Goal: Check status: Check status

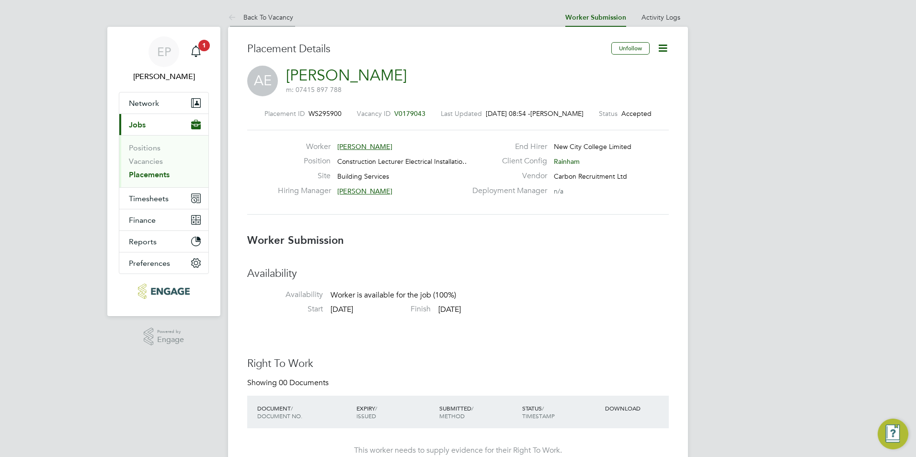
click at [264, 15] on link "Back To Vacancy" at bounding box center [260, 17] width 65 height 9
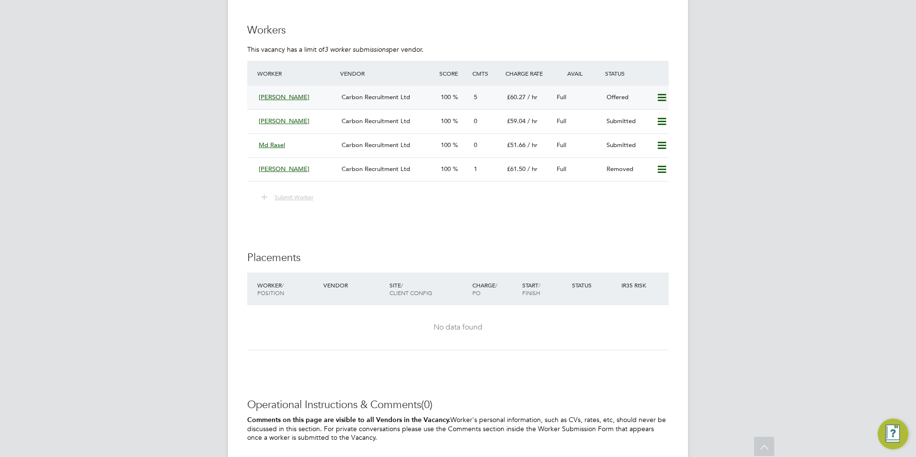
click at [464, 97] on div "100" at bounding box center [453, 98] width 33 height 16
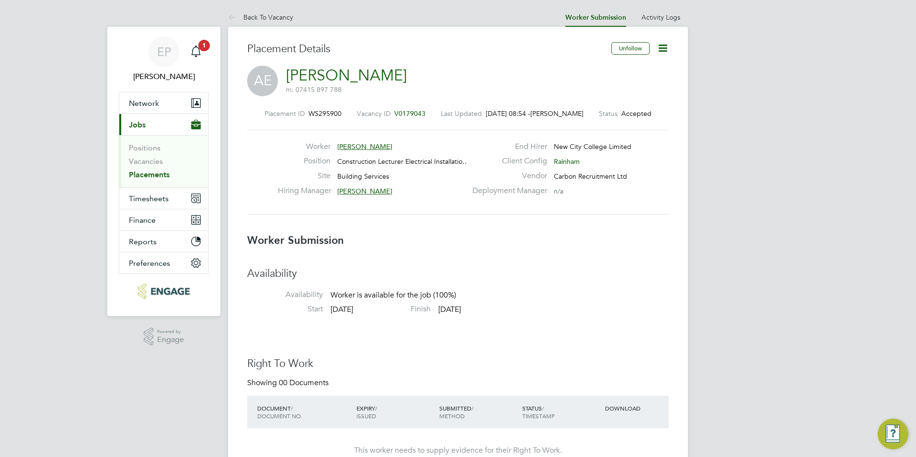
drag, startPoint x: 749, startPoint y: 310, endPoint x: 724, endPoint y: 174, distance: 137.5
click at [201, 48] on span "1" at bounding box center [203, 45] width 11 height 11
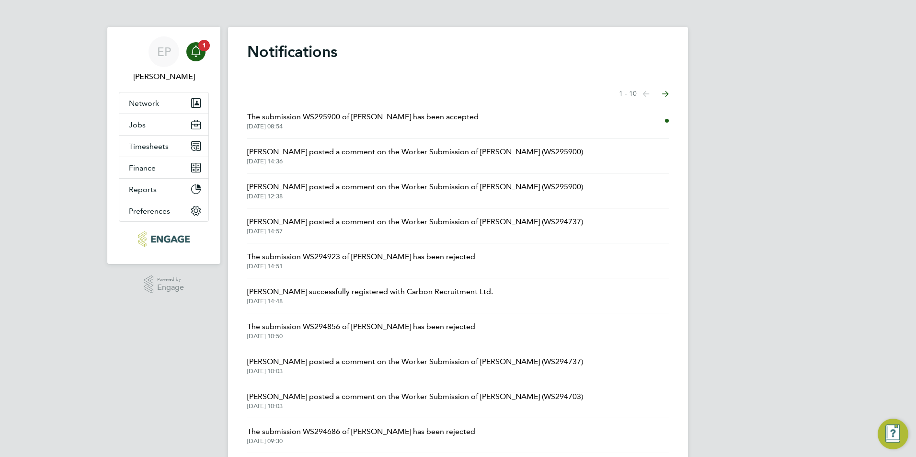
click at [391, 127] on span "[DATE] 08:54" at bounding box center [362, 127] width 231 height 8
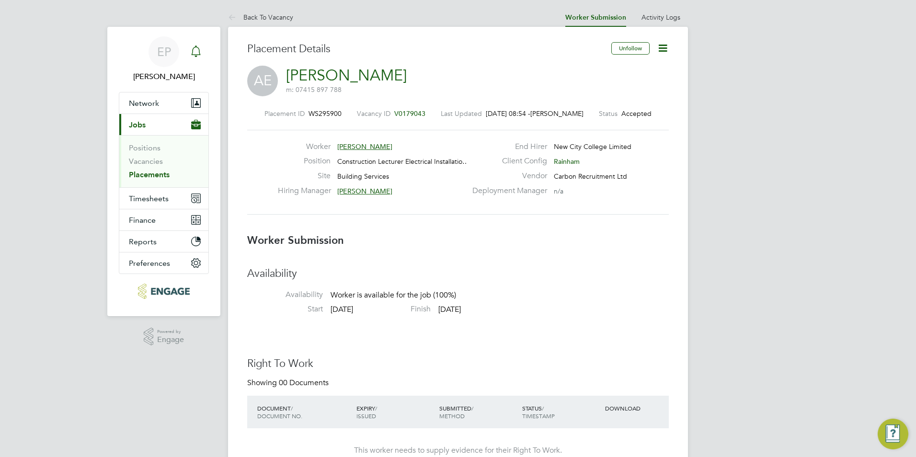
click at [193, 55] on icon "Main navigation" at bounding box center [195, 51] width 9 height 10
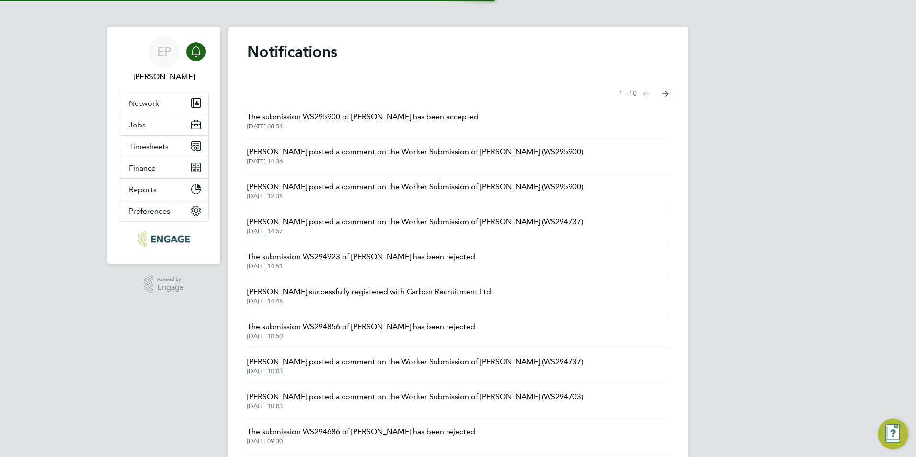
click at [310, 113] on span "The submission WS295900 of [PERSON_NAME] has been accepted" at bounding box center [362, 116] width 231 height 11
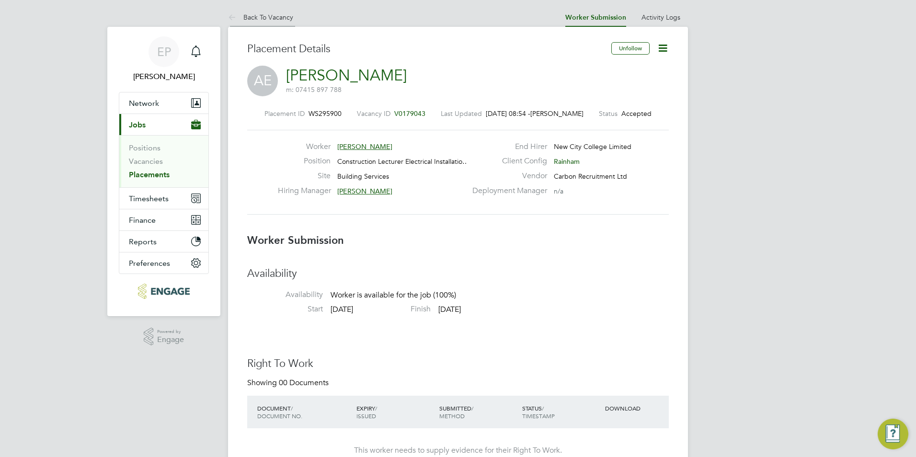
click at [259, 17] on link "Back To Vacancy" at bounding box center [260, 17] width 65 height 9
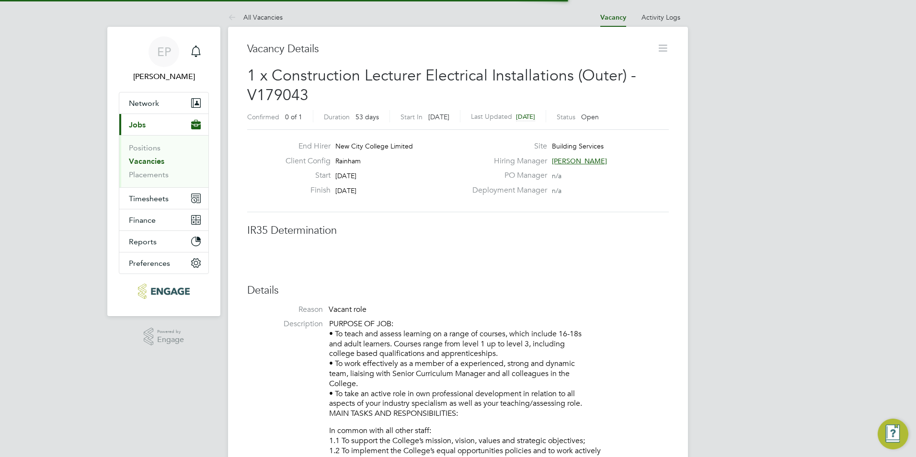
scroll to position [15, 189]
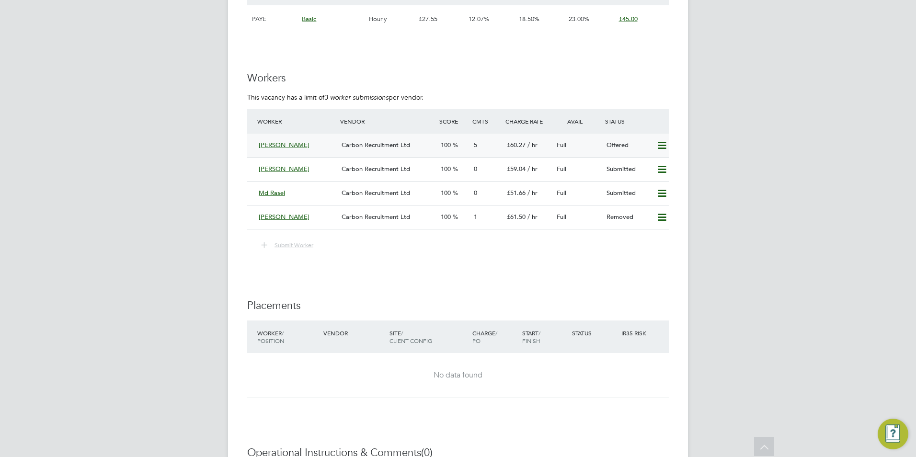
click at [663, 146] on icon at bounding box center [662, 146] width 12 height 8
click at [632, 163] on li "Confirm" at bounding box center [648, 165] width 36 height 13
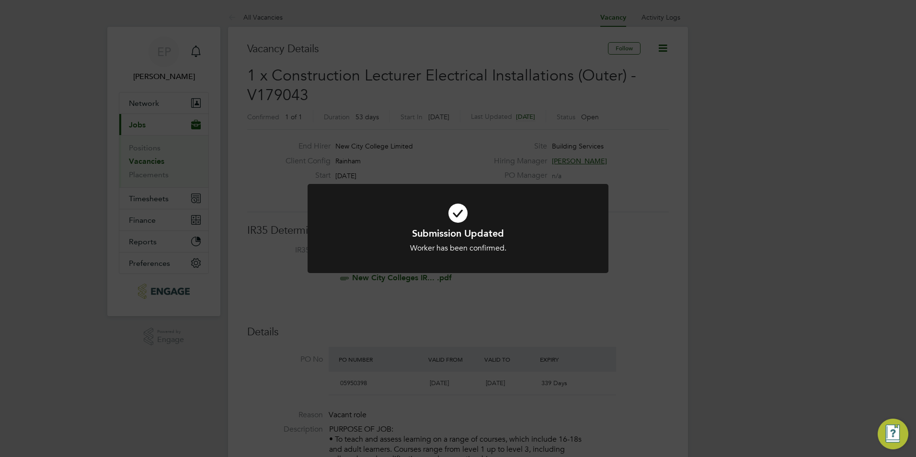
click at [778, 253] on div "Submission Updated Worker has been confirmed. Cancel Okay" at bounding box center [458, 228] width 916 height 457
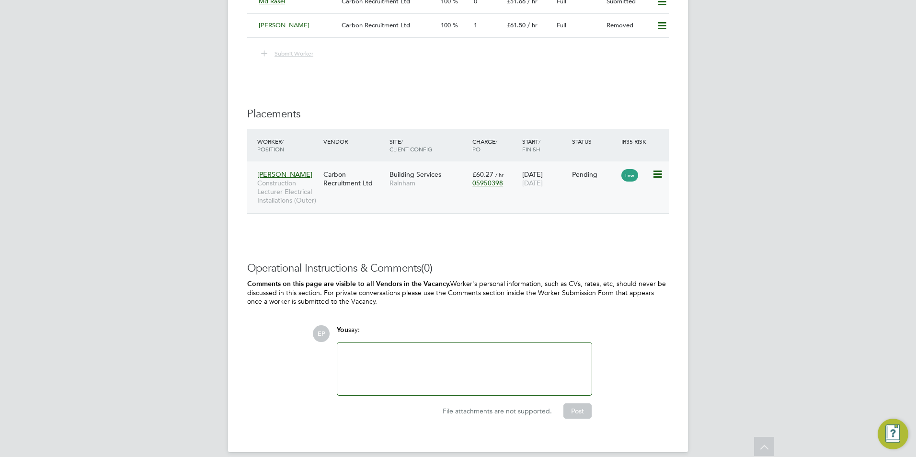
click at [416, 208] on div "[PERSON_NAME] Construction Lecturer Electrical Installations (Outer) Carbon Rec…" at bounding box center [458, 187] width 422 height 52
click at [394, 191] on div "Building Services [GEOGRAPHIC_DATA]" at bounding box center [428, 178] width 83 height 27
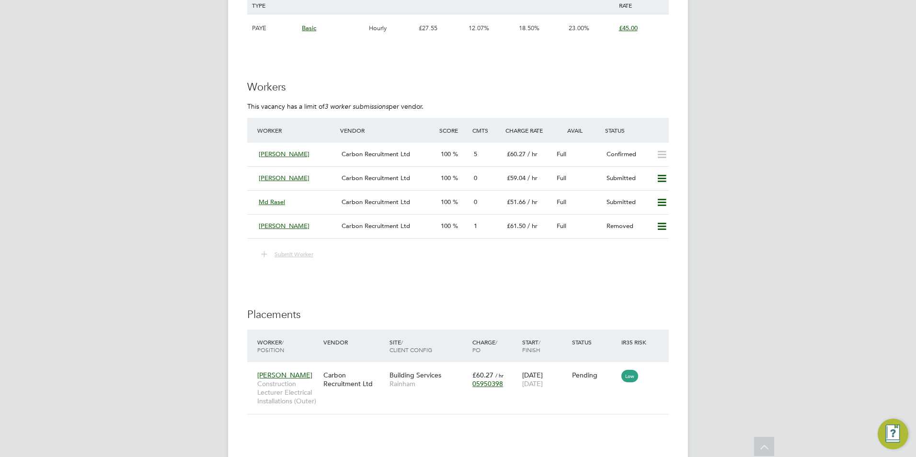
scroll to position [1629, 0]
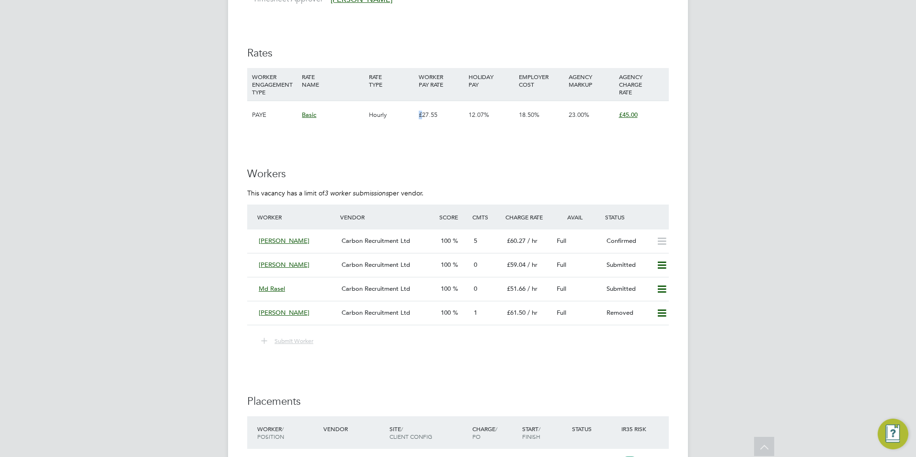
drag, startPoint x: 414, startPoint y: 112, endPoint x: 423, endPoint y: 112, distance: 8.2
click at [423, 112] on div "PAYE Basic Hourly £27.55 12.07% 18.50% 23.00% £45.00" at bounding box center [458, 115] width 422 height 28
click at [391, 240] on span "Carbon Recruitment Ltd" at bounding box center [376, 241] width 69 height 8
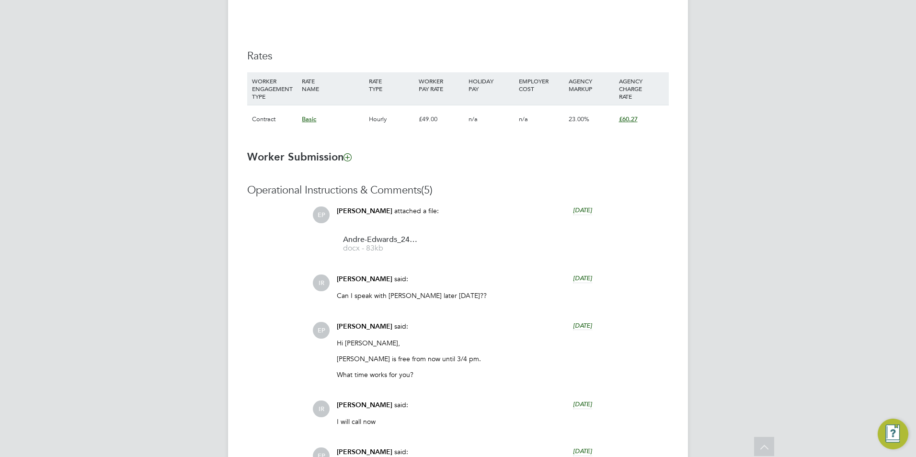
scroll to position [623, 0]
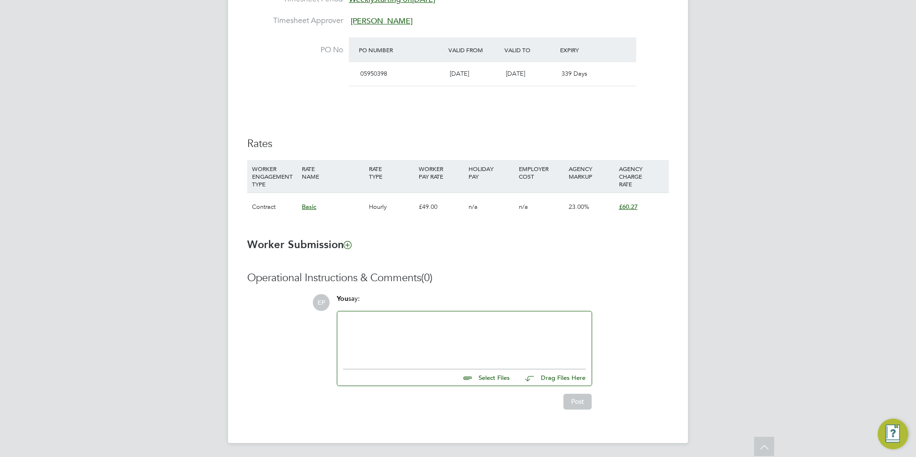
scroll to position [536, 0]
